Goal: Transaction & Acquisition: Purchase product/service

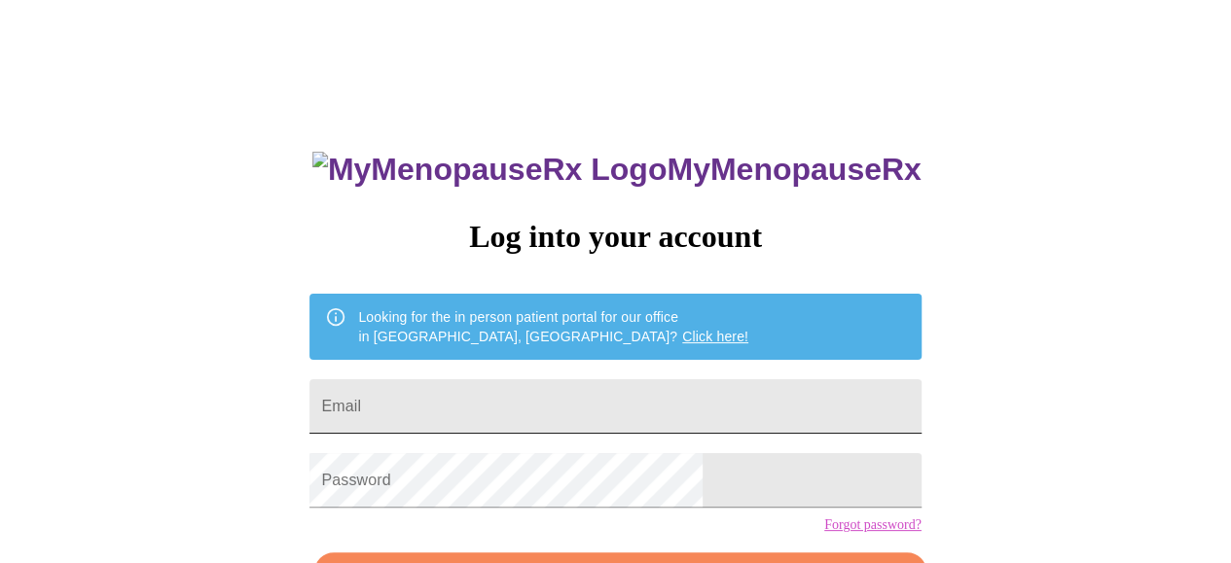
click at [593, 394] on input "Email" at bounding box center [614, 406] width 611 height 54
type input "[EMAIL_ADDRESS][DOMAIN_NAME]"
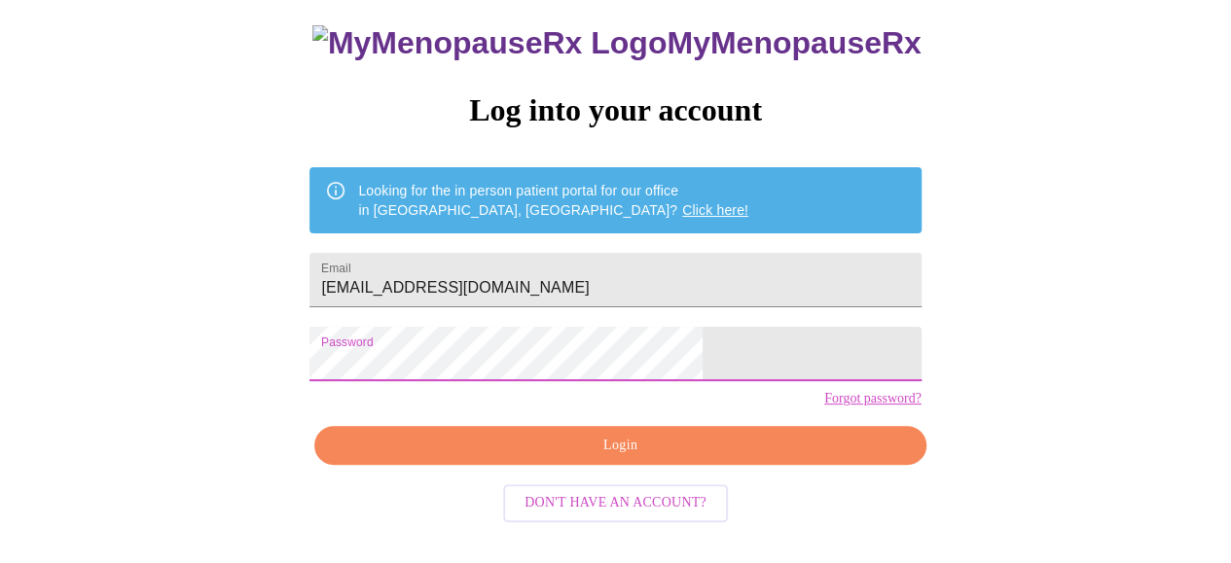
scroll to position [126, 0]
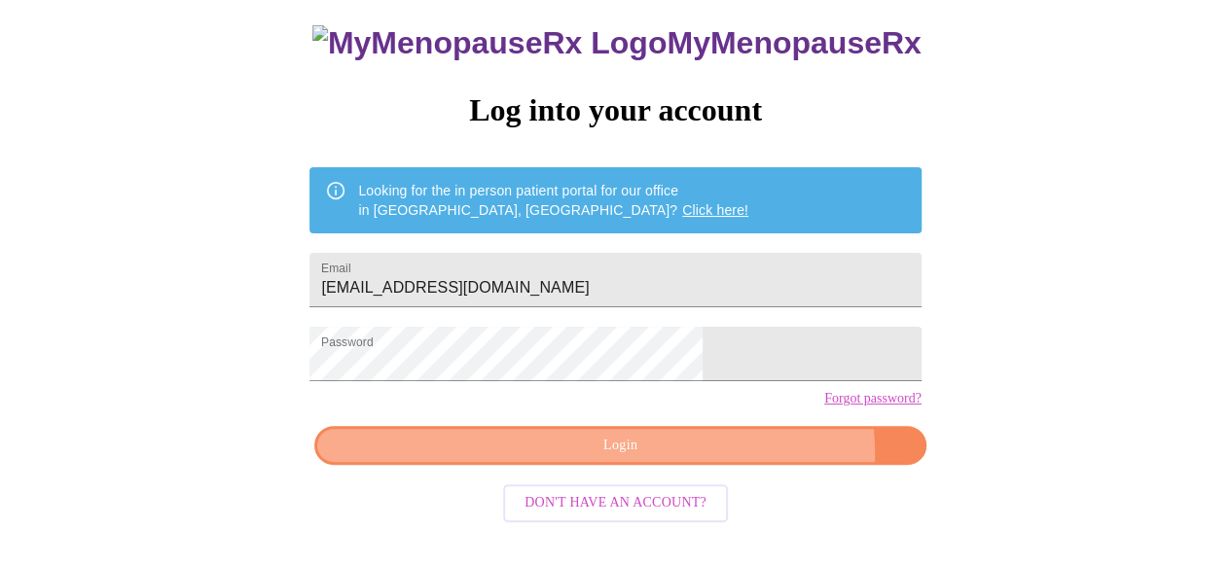
click at [703, 458] on span "Login" at bounding box center [620, 446] width 566 height 24
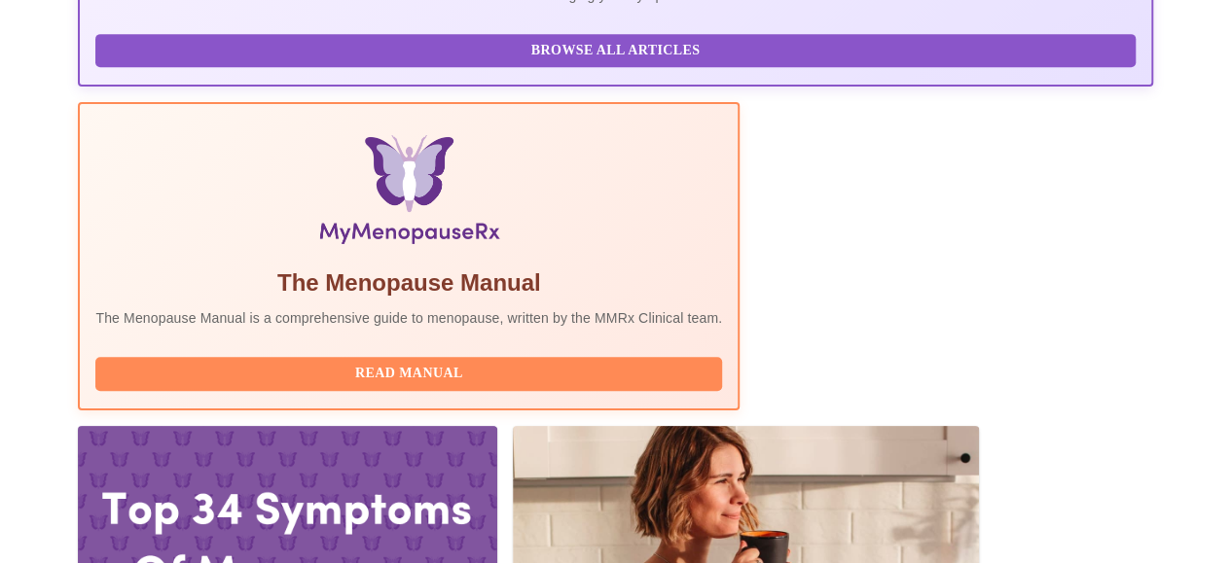
scroll to position [710, 0]
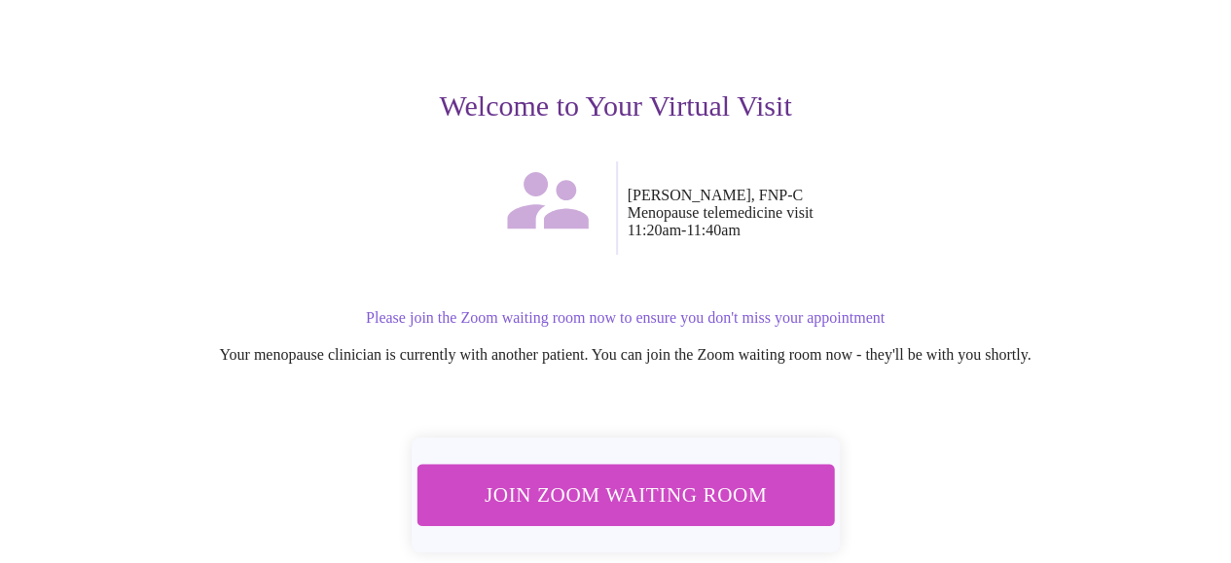
scroll to position [195, 0]
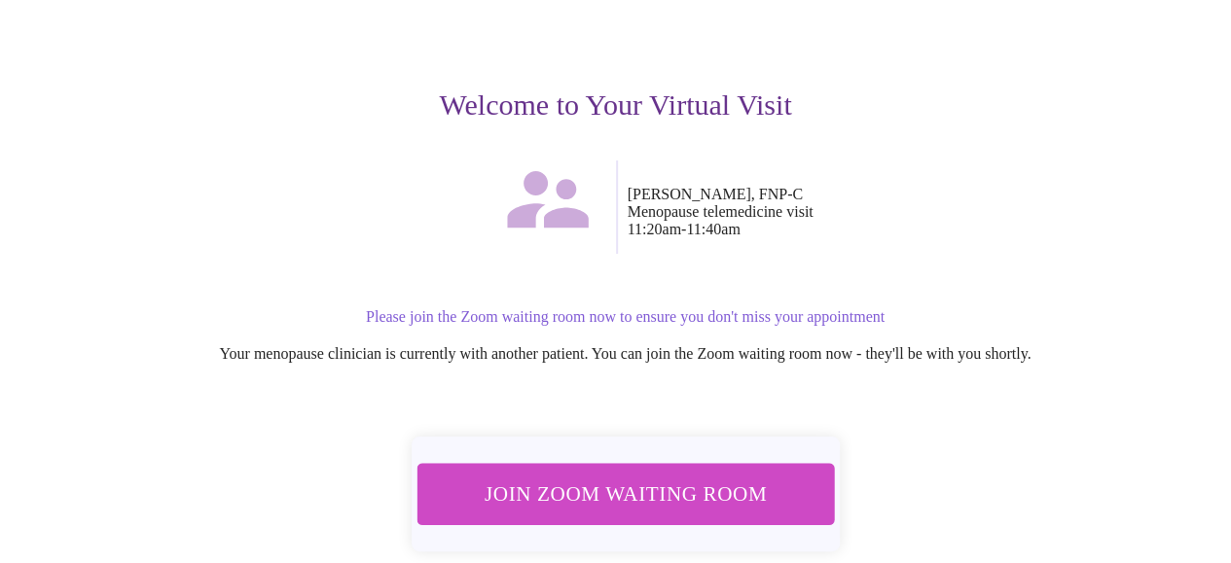
click at [631, 490] on span "Join Zoom Waiting Room" at bounding box center [625, 495] width 383 height 38
click at [569, 488] on span "Join Zoom Waiting Room" at bounding box center [625, 494] width 368 height 36
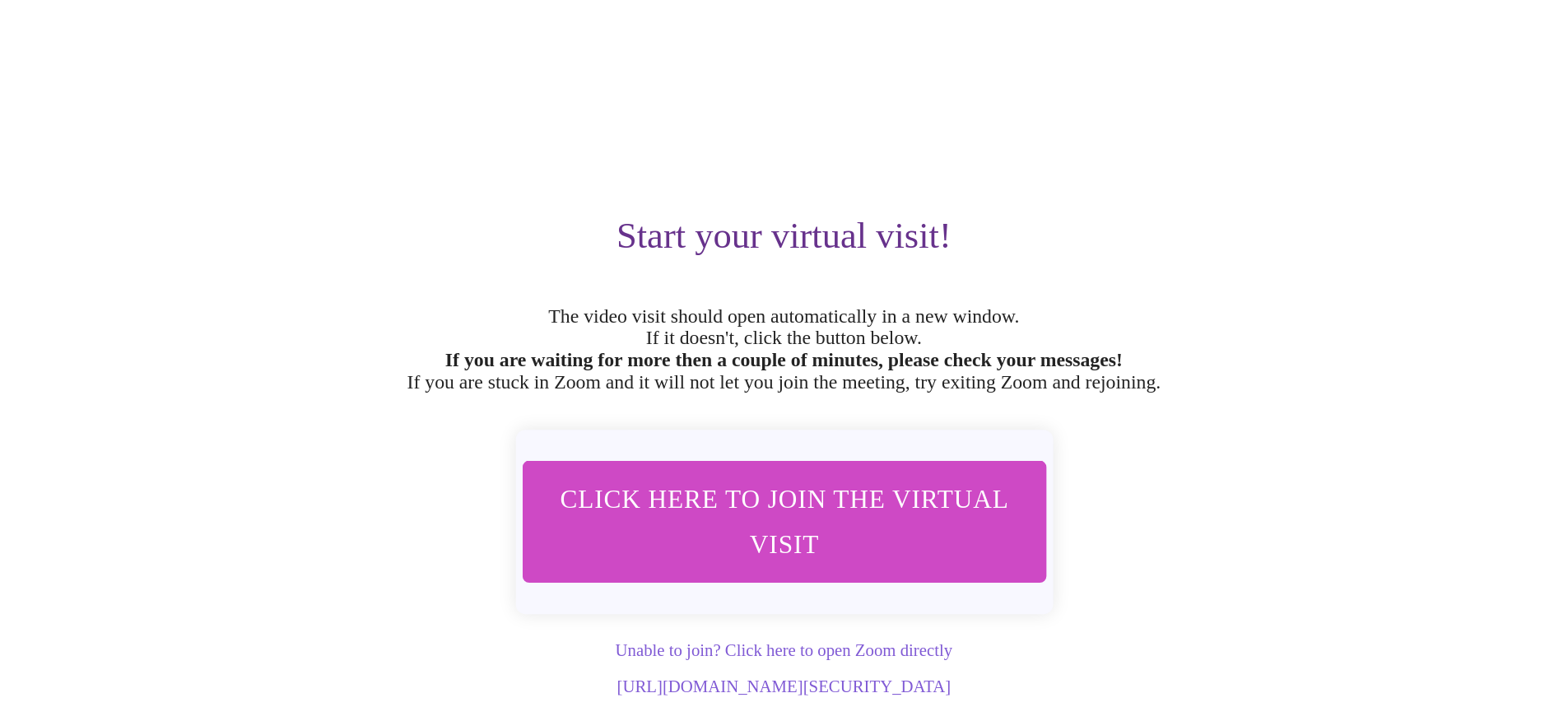
scroll to position [0, 0]
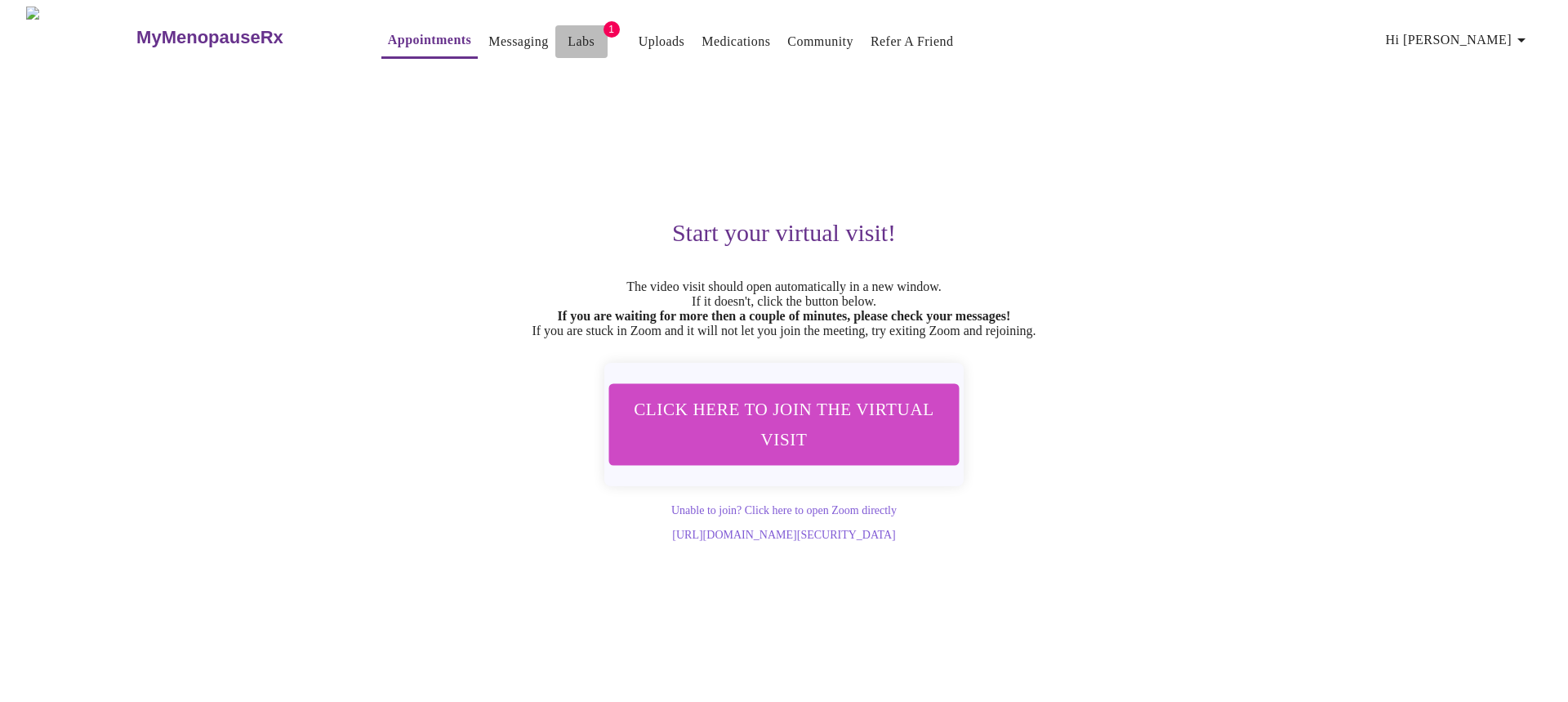
click at [567, 35] on link "Labs" at bounding box center [581, 41] width 27 height 23
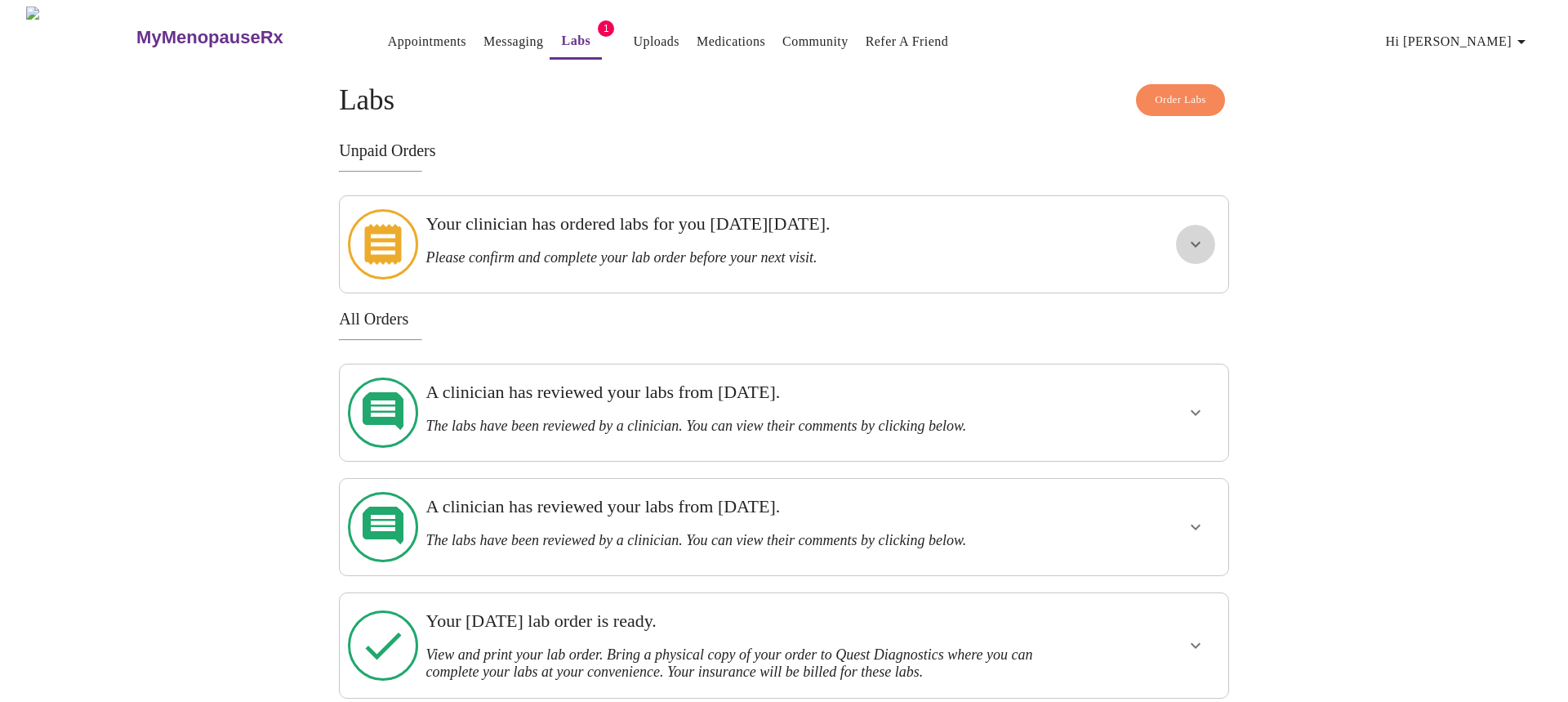
click at [1032, 234] on icon "show more" at bounding box center [1195, 244] width 19 height 19
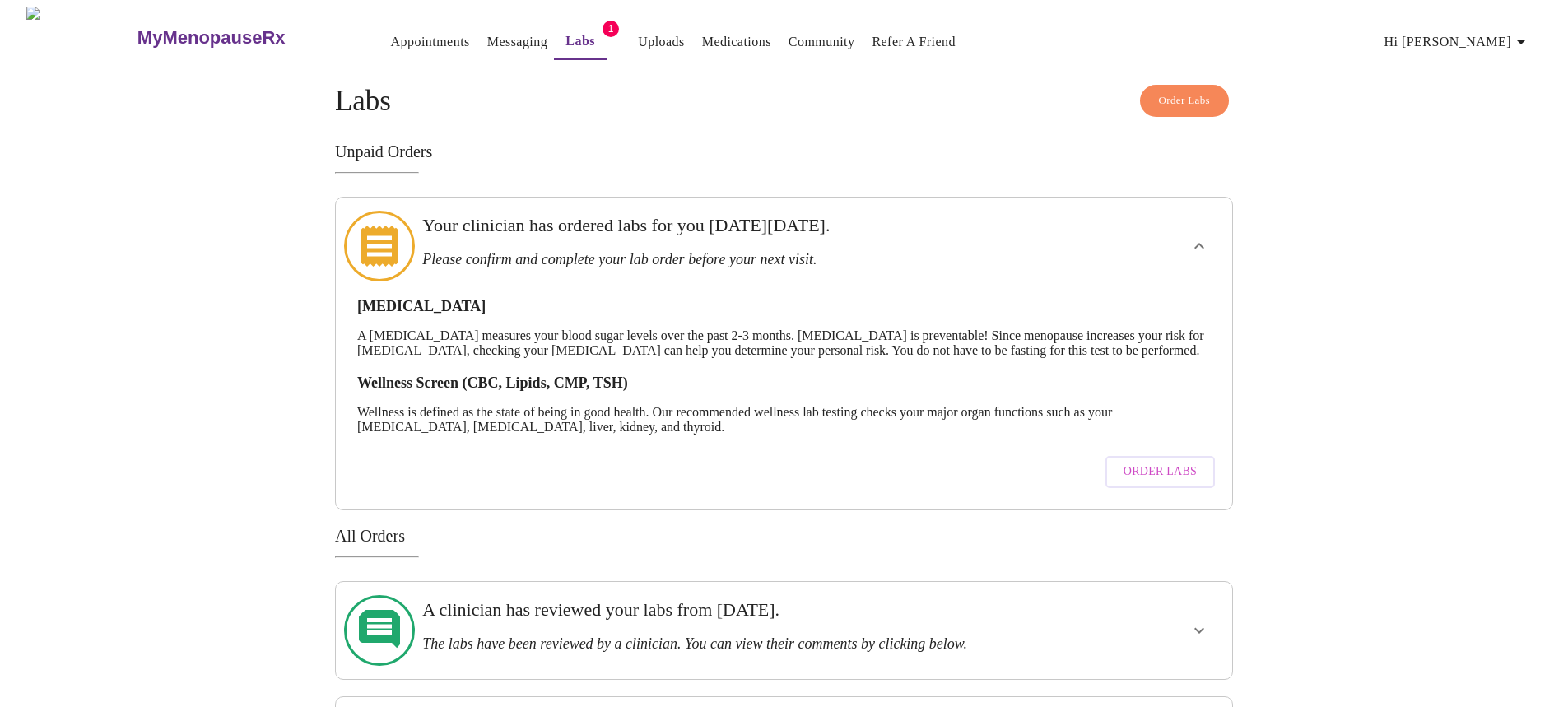
click at [1040, 474] on span "Order Labs" at bounding box center [1160, 472] width 74 height 20
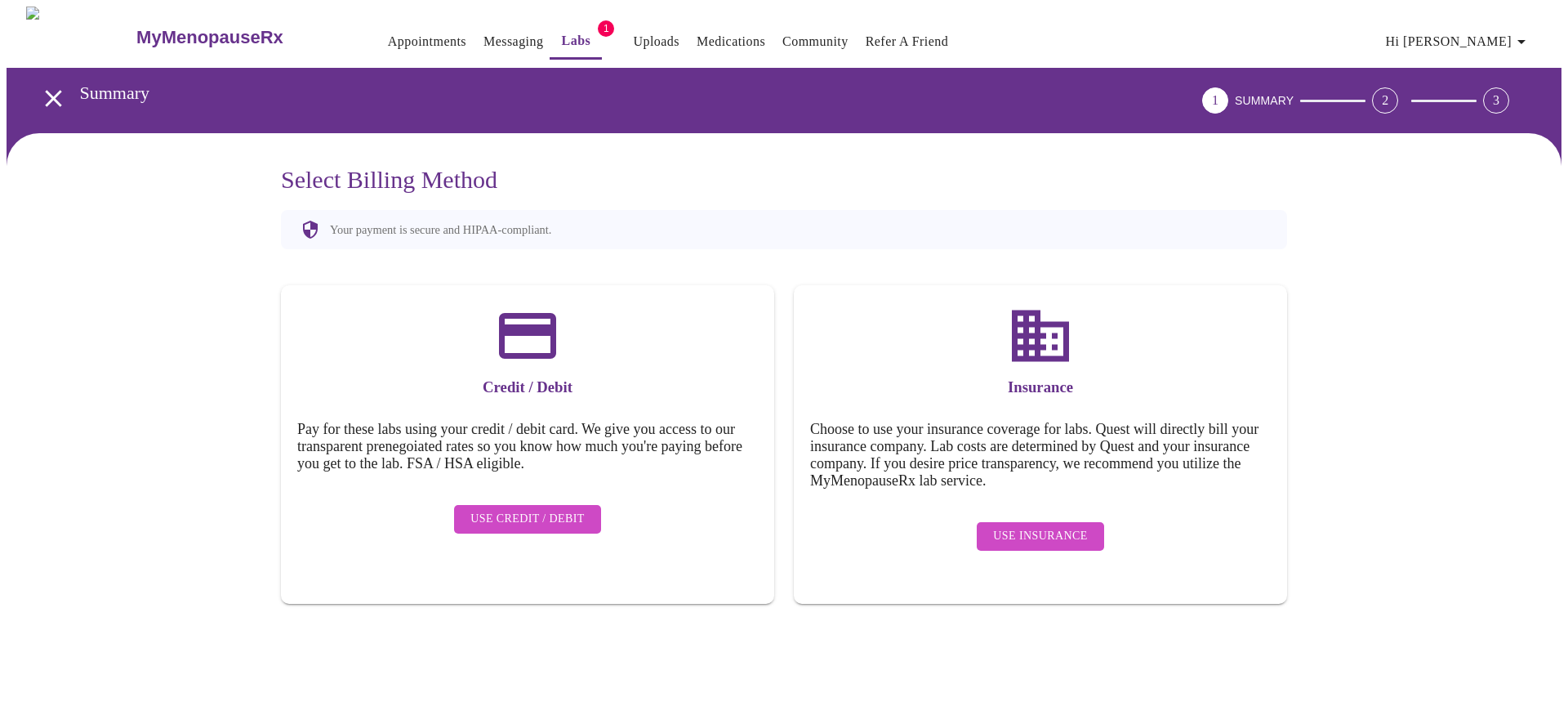
click at [518, 472] on span "Use Credit / Debit" at bounding box center [527, 519] width 114 height 20
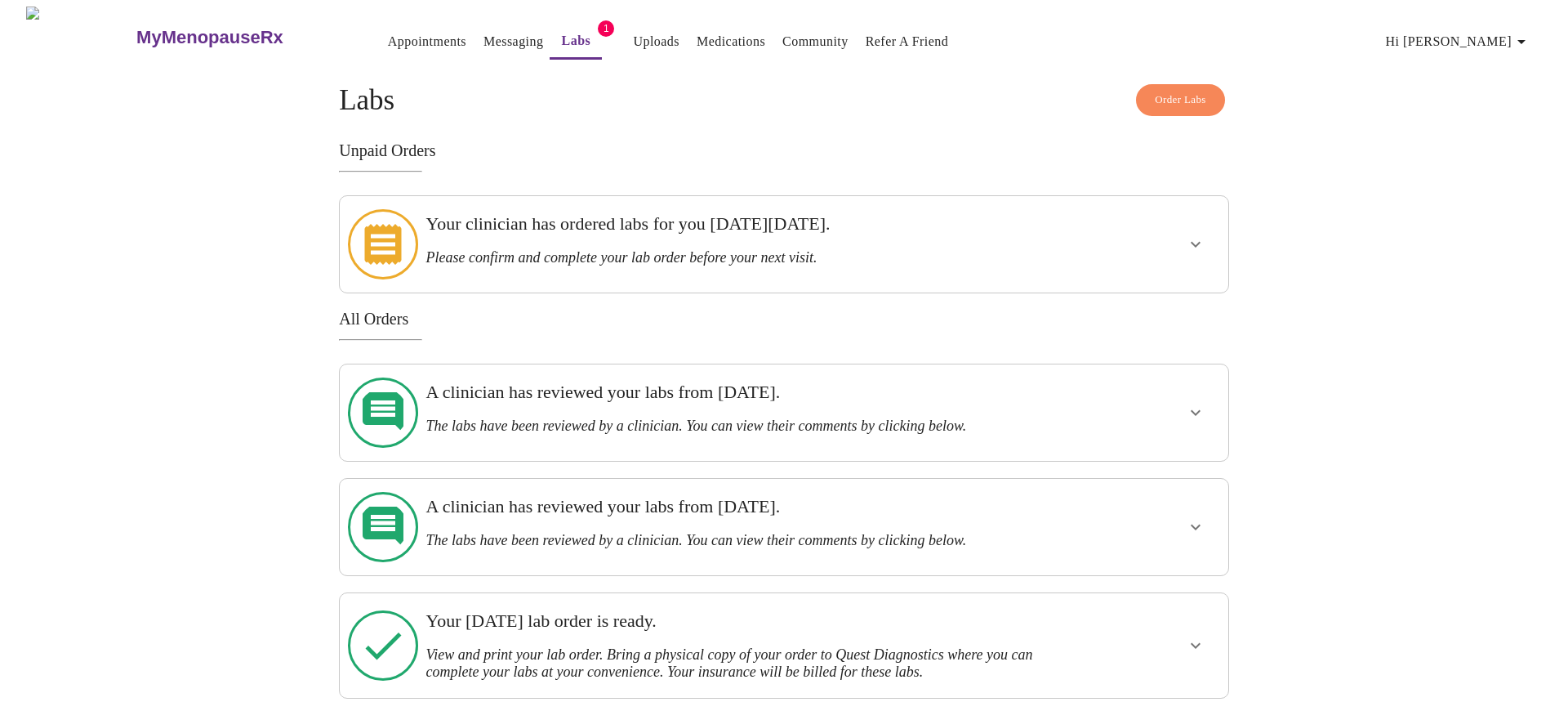
click at [1032, 366] on div "MyMenopauseRx Appointments Messaging Labs 1 Uploads Medications Community Refer…" at bounding box center [784, 353] width 1555 height 692
click at [483, 36] on link "Messaging" at bounding box center [513, 41] width 60 height 23
click at [1032, 30] on span "Hi [PERSON_NAME]" at bounding box center [1458, 41] width 145 height 23
click at [663, 225] on div at bounding box center [784, 351] width 1568 height 702
click at [405, 246] on icon at bounding box center [384, 244] width 71 height 71
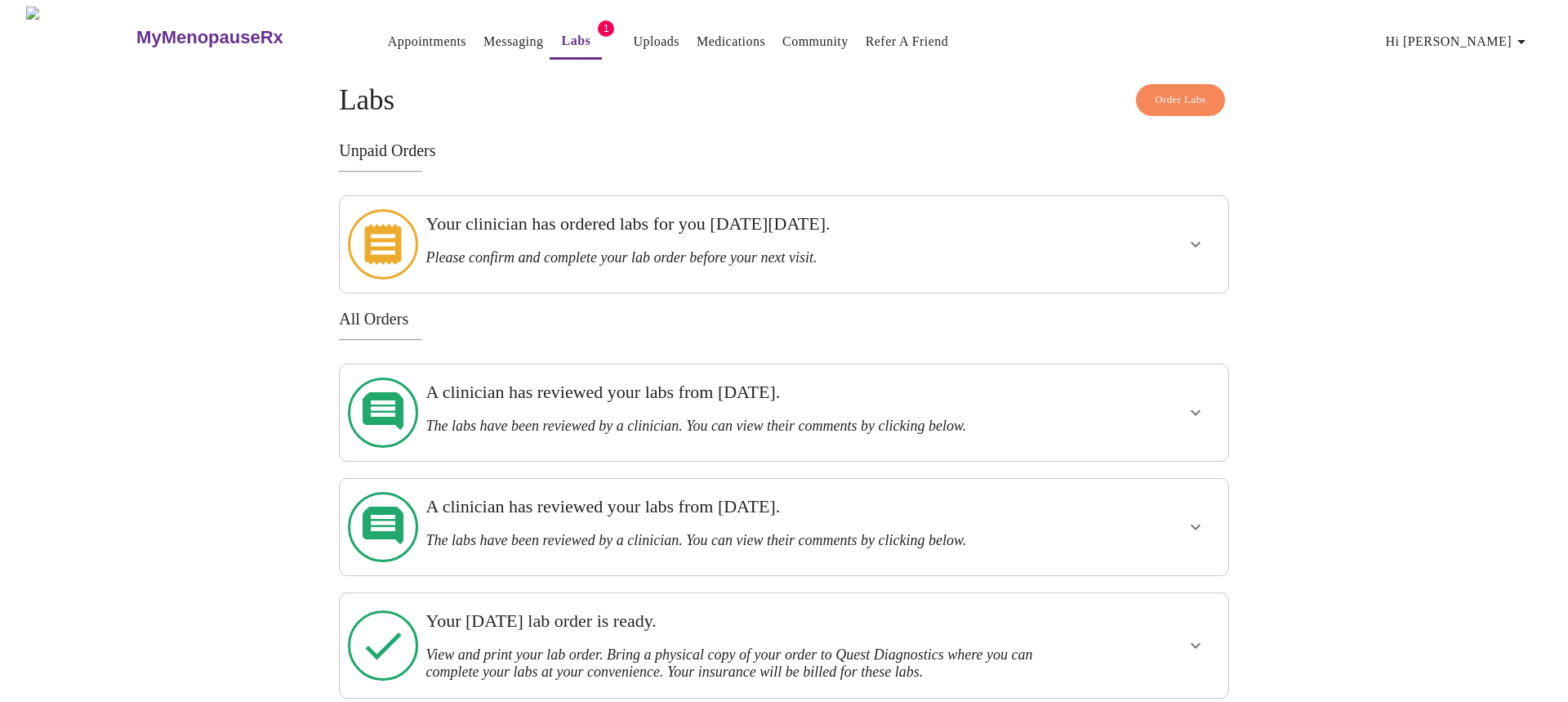
click at [1032, 226] on div at bounding box center [1148, 244] width 146 height 83
click at [1032, 242] on icon "show more" at bounding box center [1196, 244] width 10 height 6
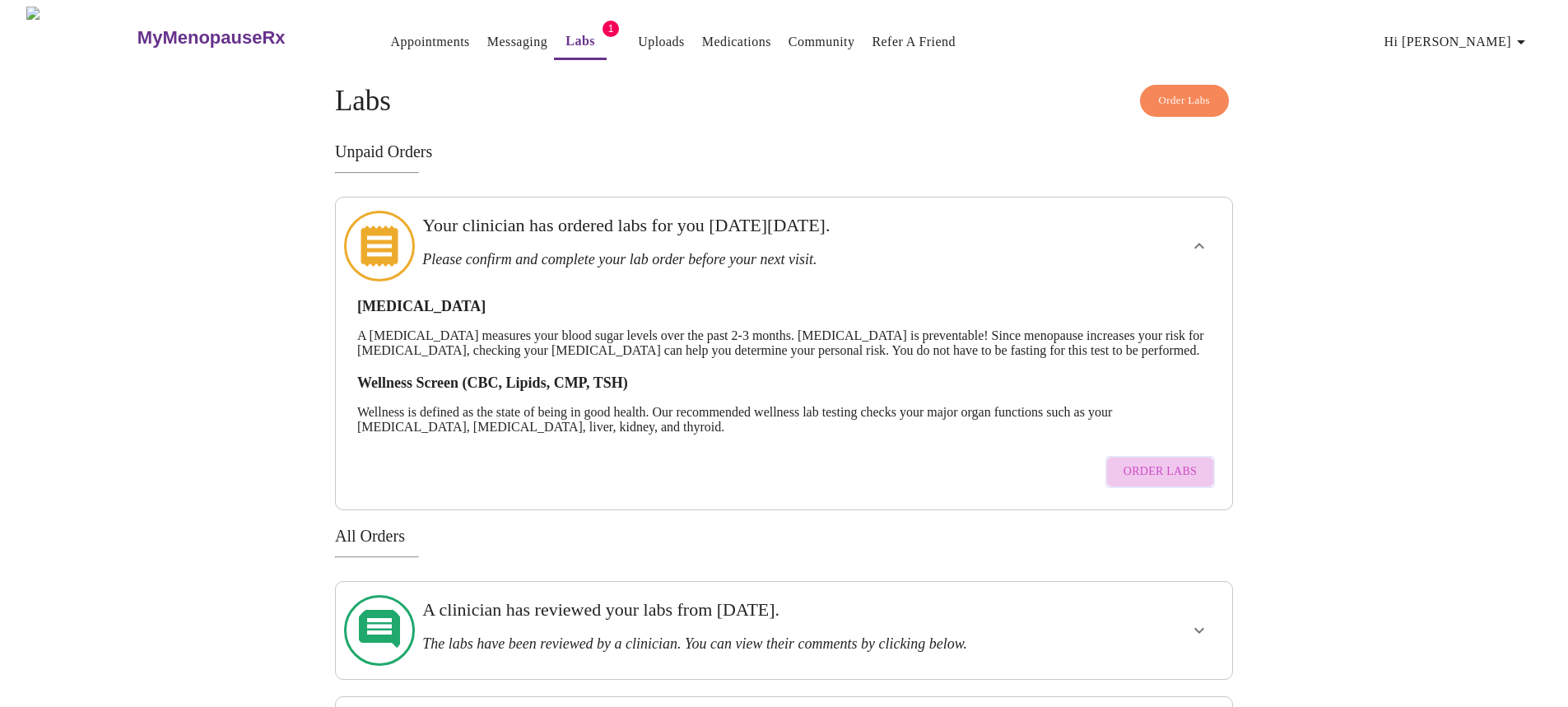
click at [1040, 474] on span "Order Labs" at bounding box center [1160, 472] width 74 height 20
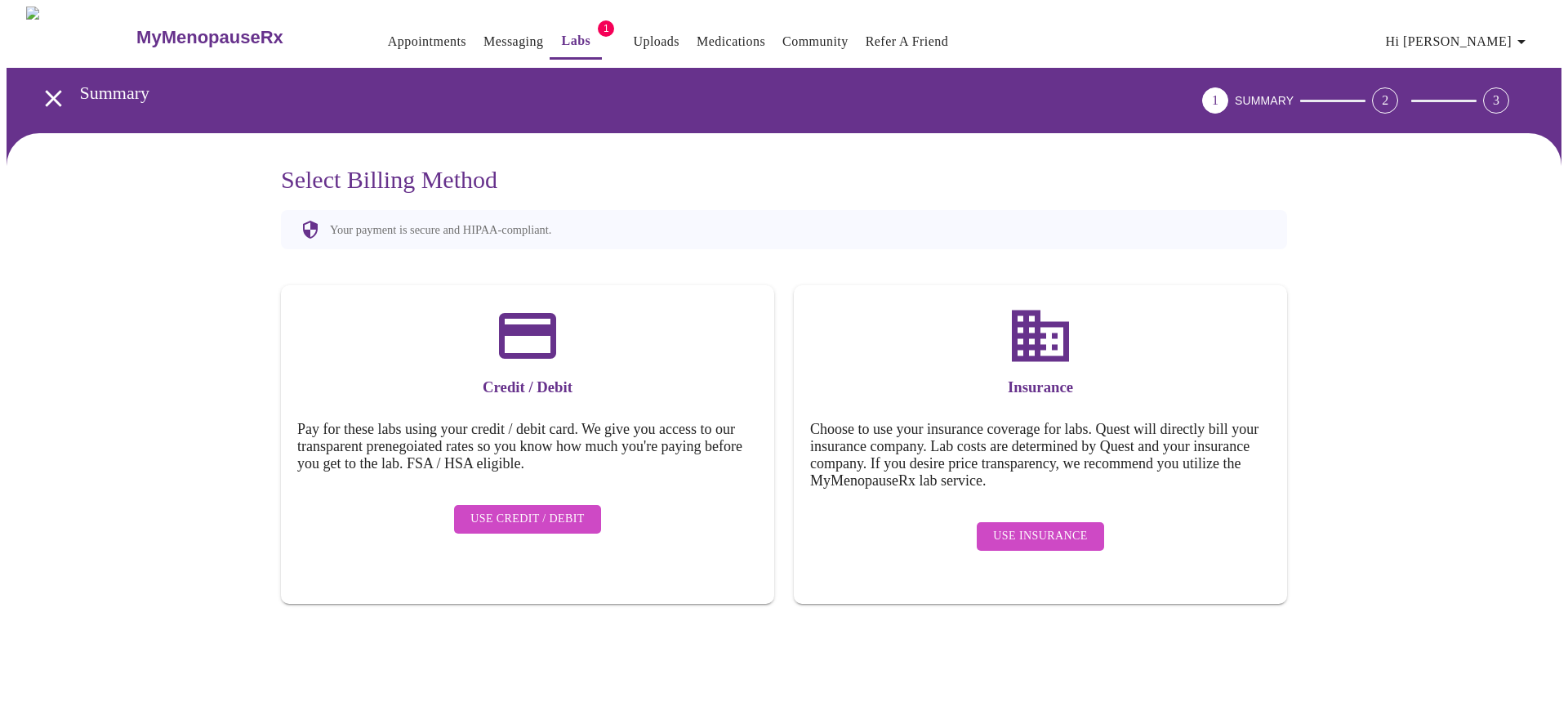
click at [1027, 472] on span "Use Insurance" at bounding box center [1040, 537] width 94 height 20
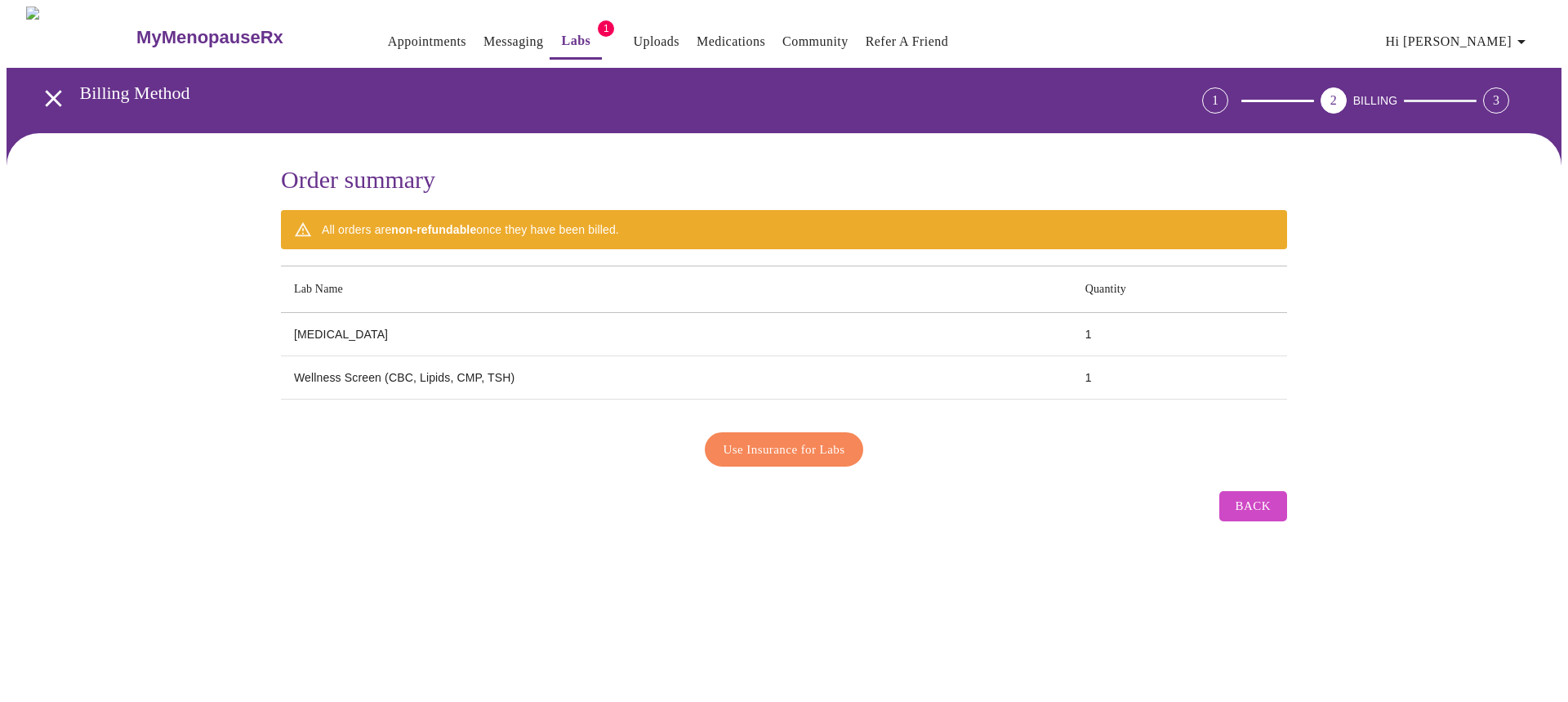
click at [806, 448] on span "Use Insurance for Labs" at bounding box center [784, 449] width 122 height 21
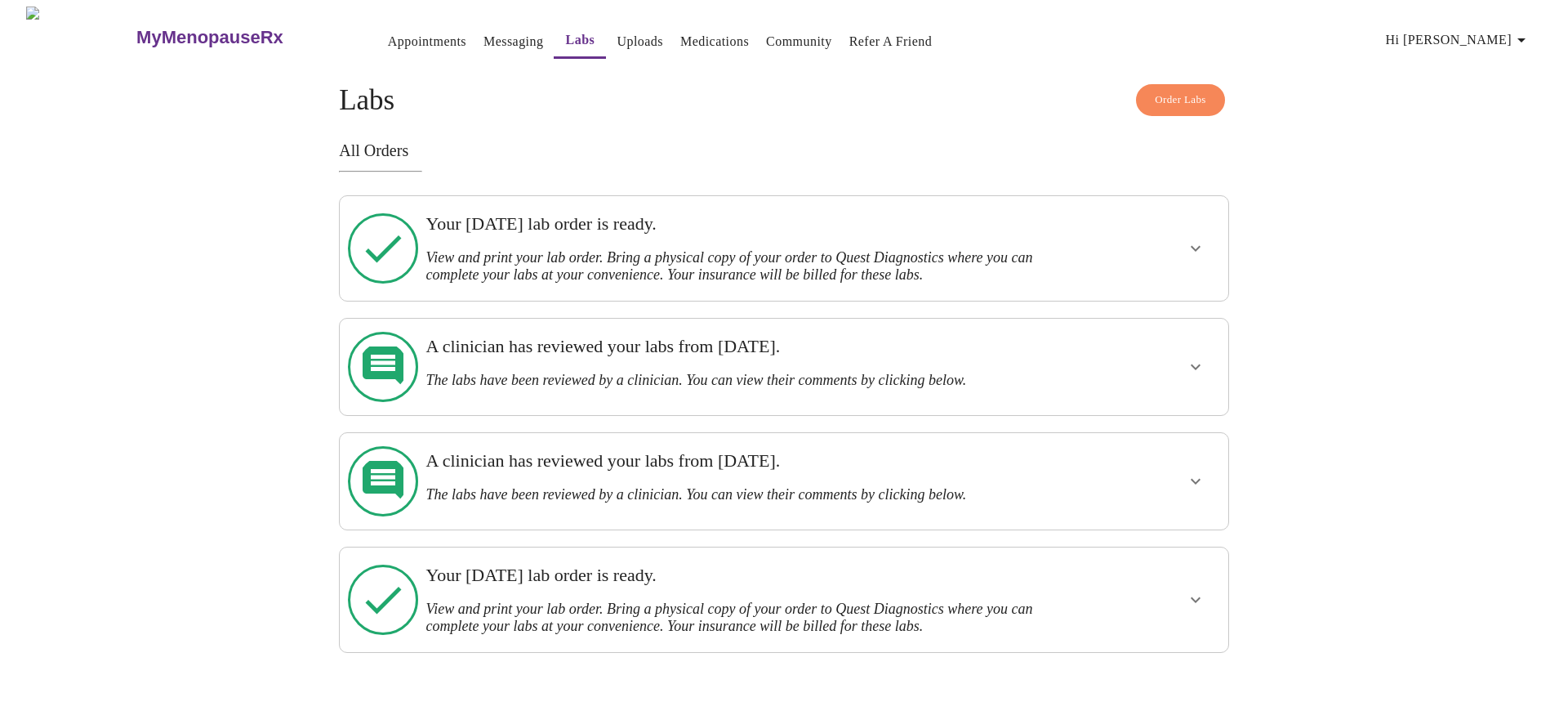
click at [914, 270] on h3 "View and print your lab order. Bring a physical copy of your order to Quest Dia…" at bounding box center [740, 266] width 630 height 34
click at [1032, 244] on icon "show more" at bounding box center [1195, 248] width 19 height 19
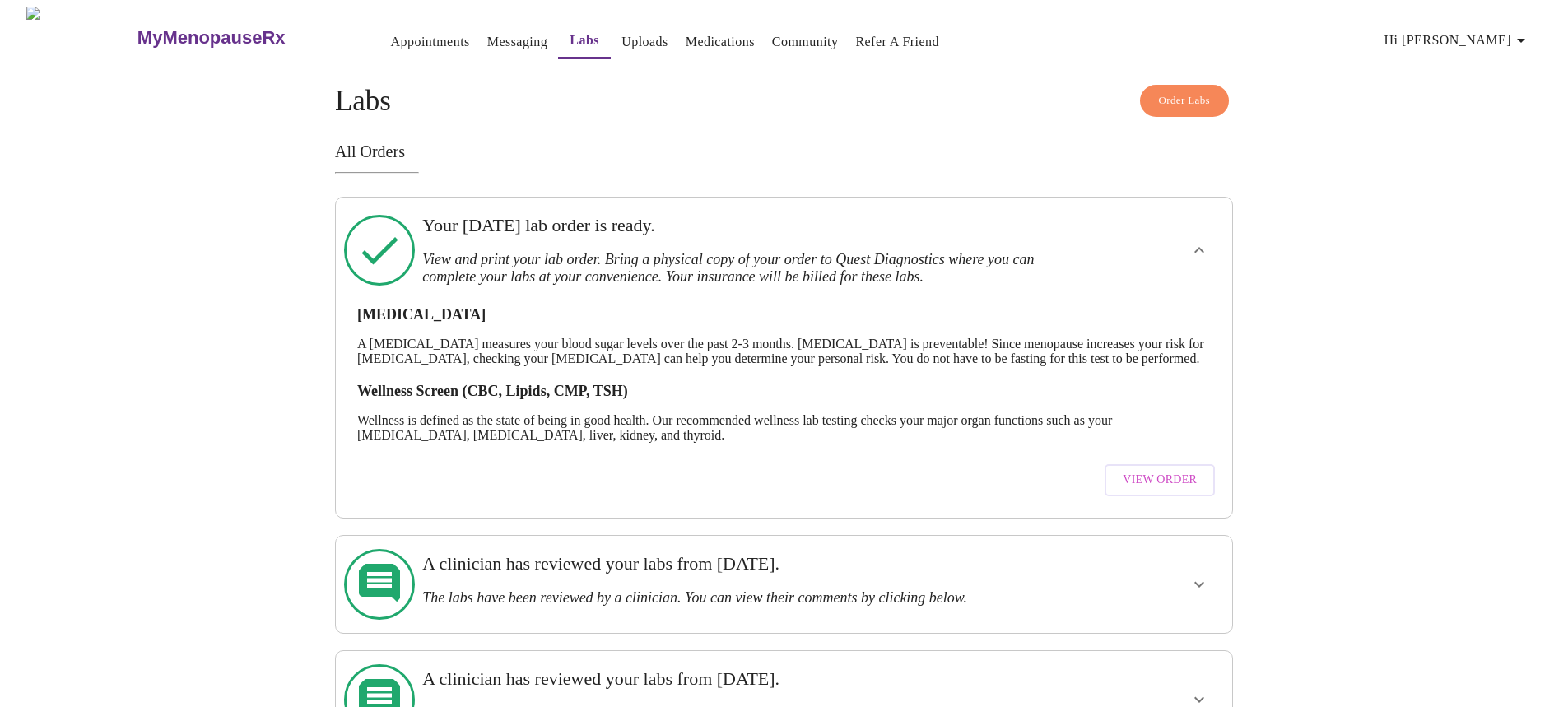
click at [1040, 475] on span "View Order" at bounding box center [1160, 480] width 74 height 20
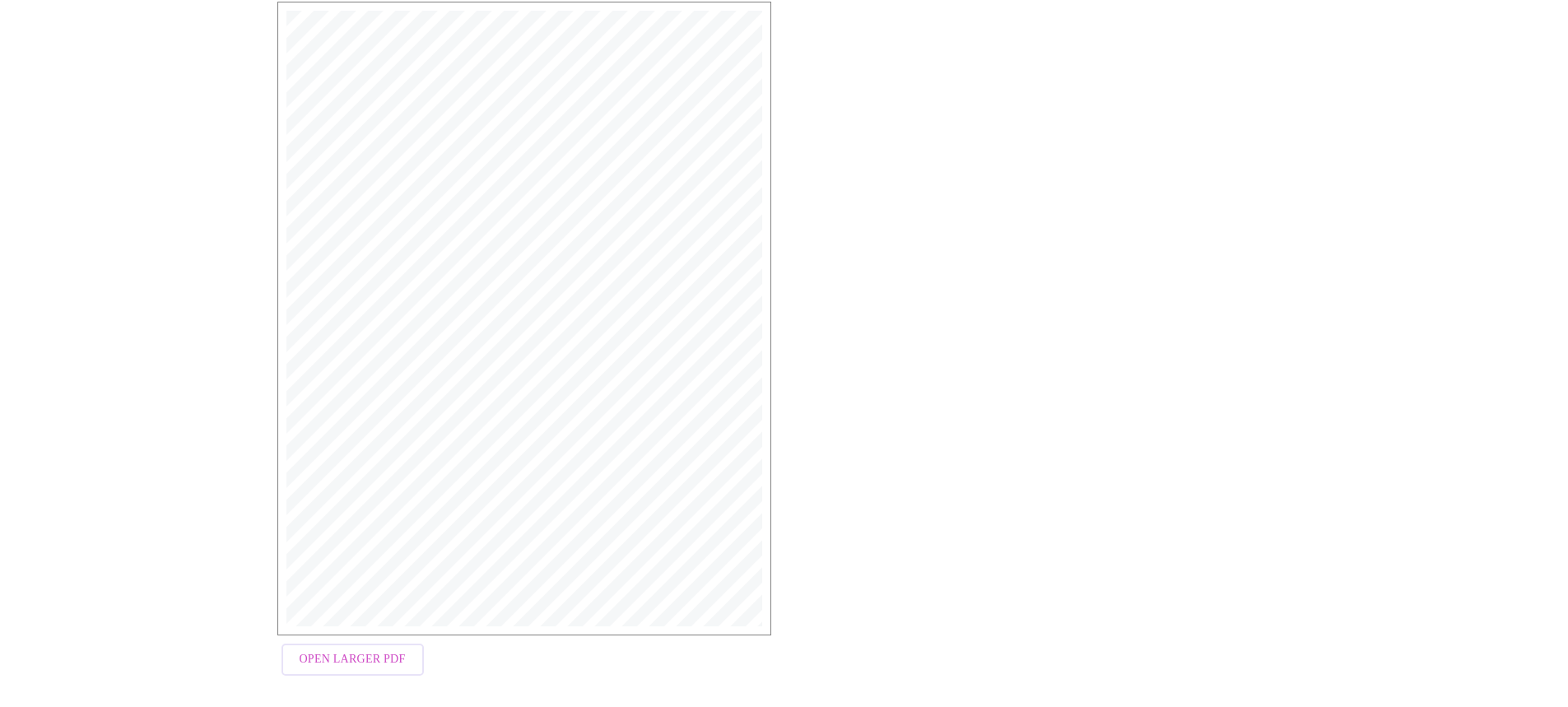
scroll to position [305, 0]
click at [341, 475] on button "Open Larger PDF" at bounding box center [353, 646] width 142 height 32
